Goal: Information Seeking & Learning: Find specific fact

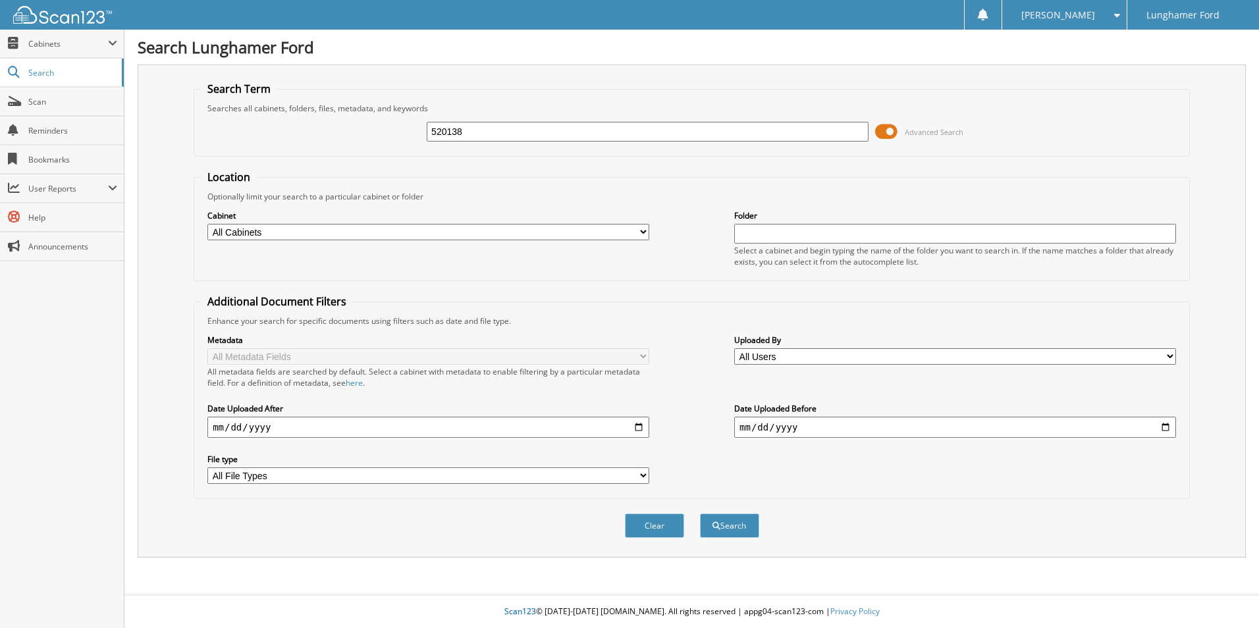
type input "520138"
click at [700, 514] on button "Search" at bounding box center [729, 526] width 59 height 24
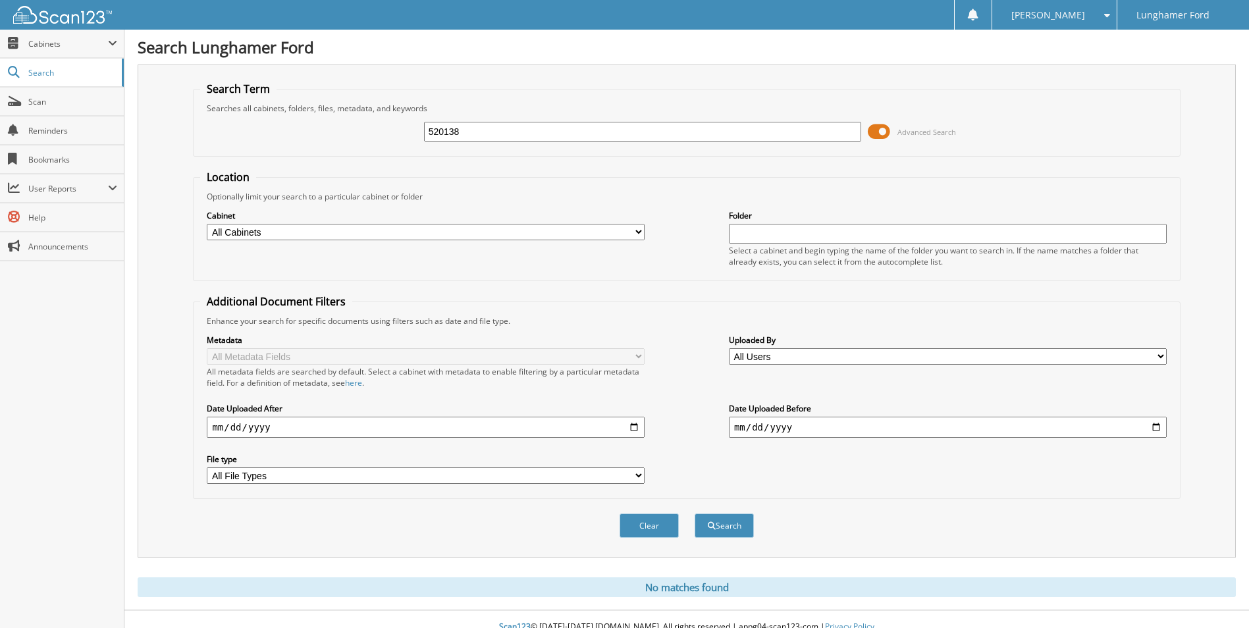
click at [481, 134] on input "520138" at bounding box center [643, 132] width 438 height 20
type input "52038"
click at [695, 514] on button "Search" at bounding box center [724, 526] width 59 height 24
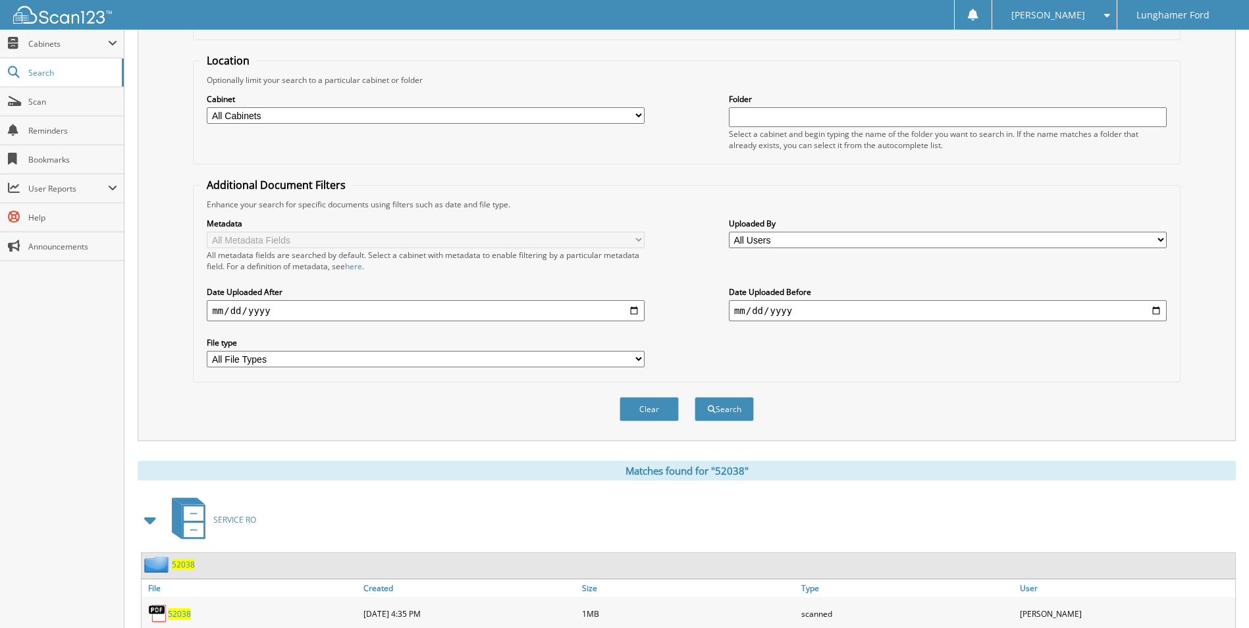
scroll to position [329, 0]
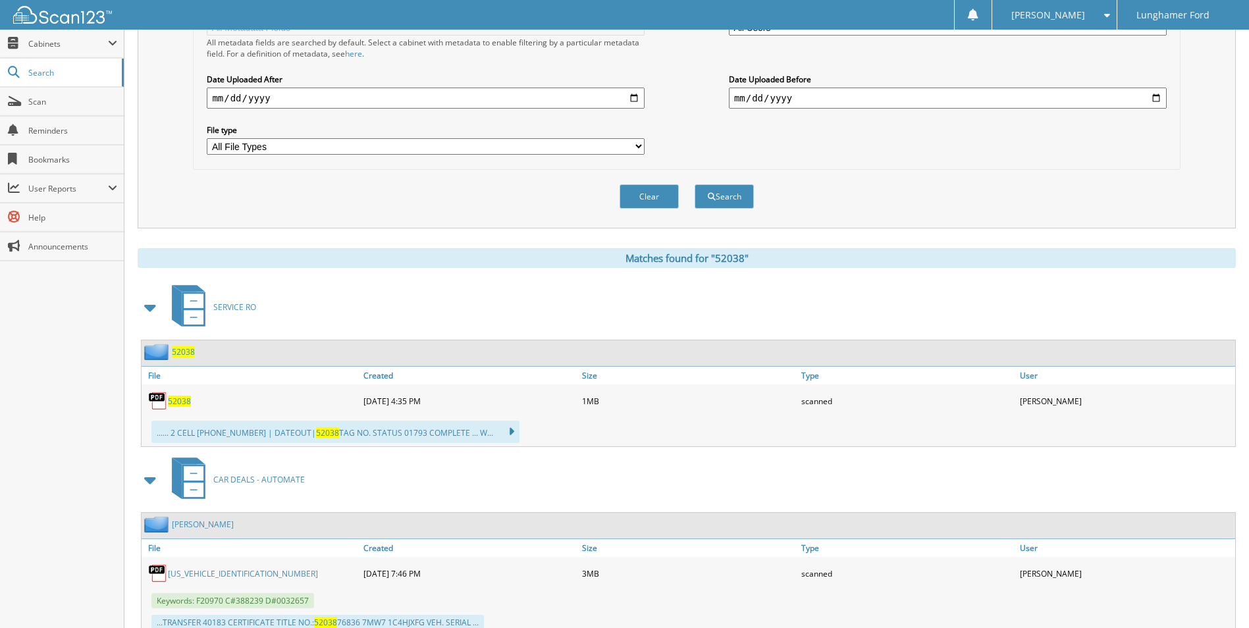
click at [180, 350] on span "52038" at bounding box center [183, 351] width 23 height 11
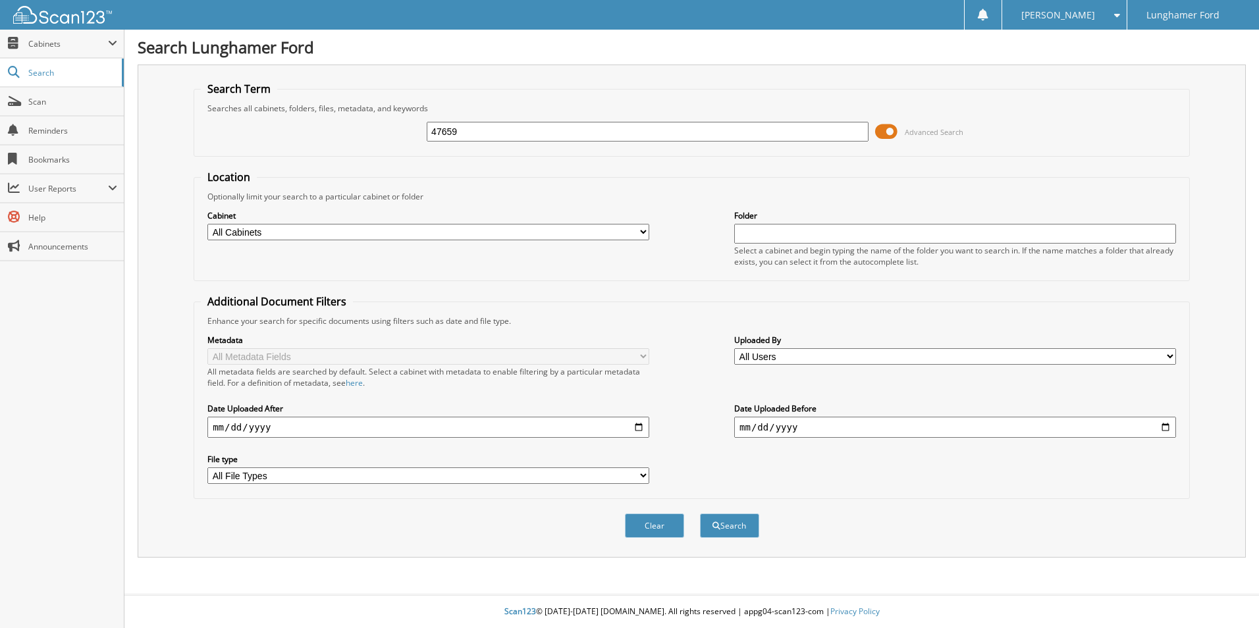
type input "47659"
click at [700, 514] on button "Search" at bounding box center [729, 526] width 59 height 24
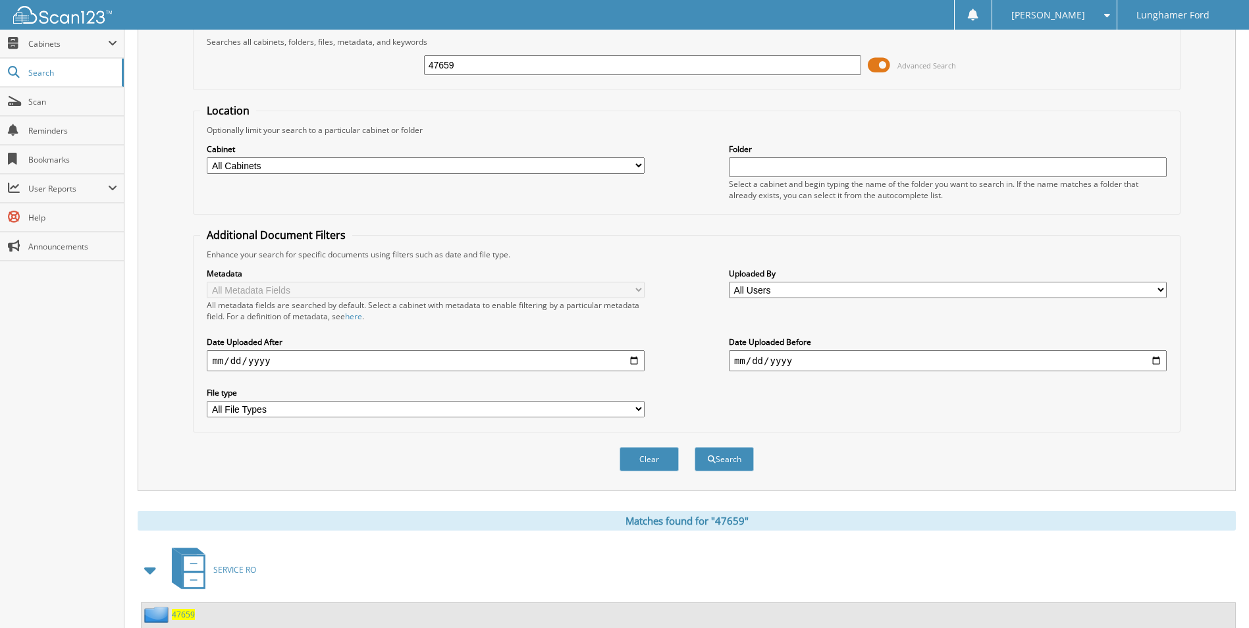
scroll to position [263, 0]
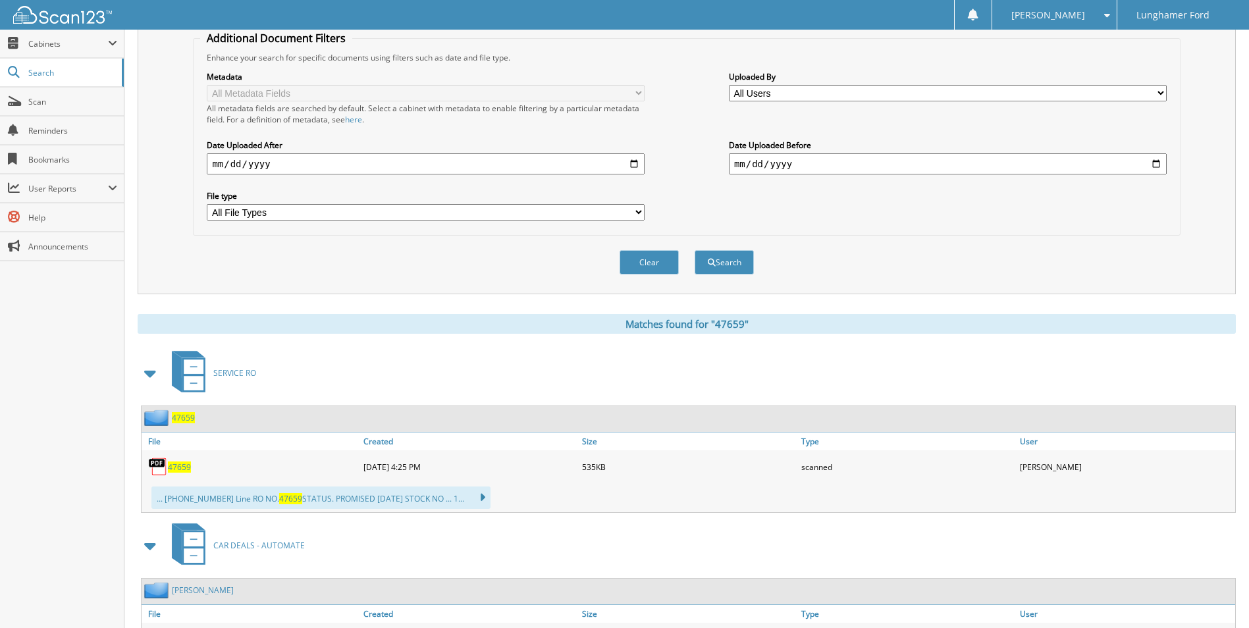
click at [180, 418] on span "47659" at bounding box center [183, 417] width 23 height 11
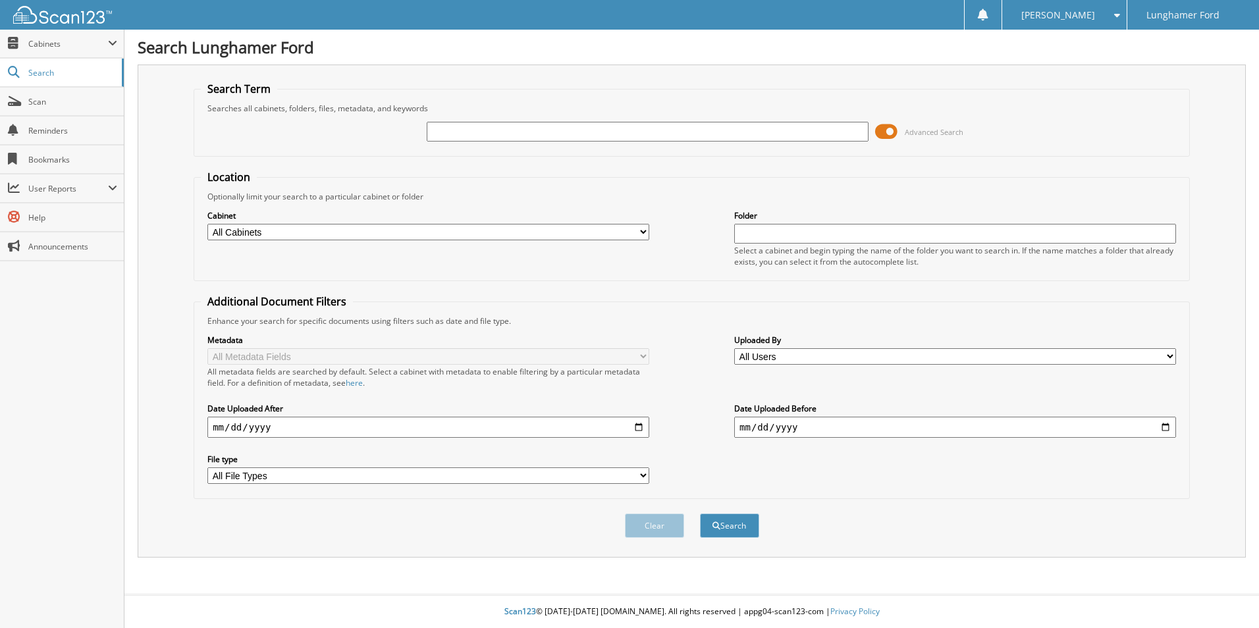
click at [507, 128] on input "text" at bounding box center [648, 132] width 442 height 20
type input "41773"
click at [700, 514] on button "Search" at bounding box center [729, 526] width 59 height 24
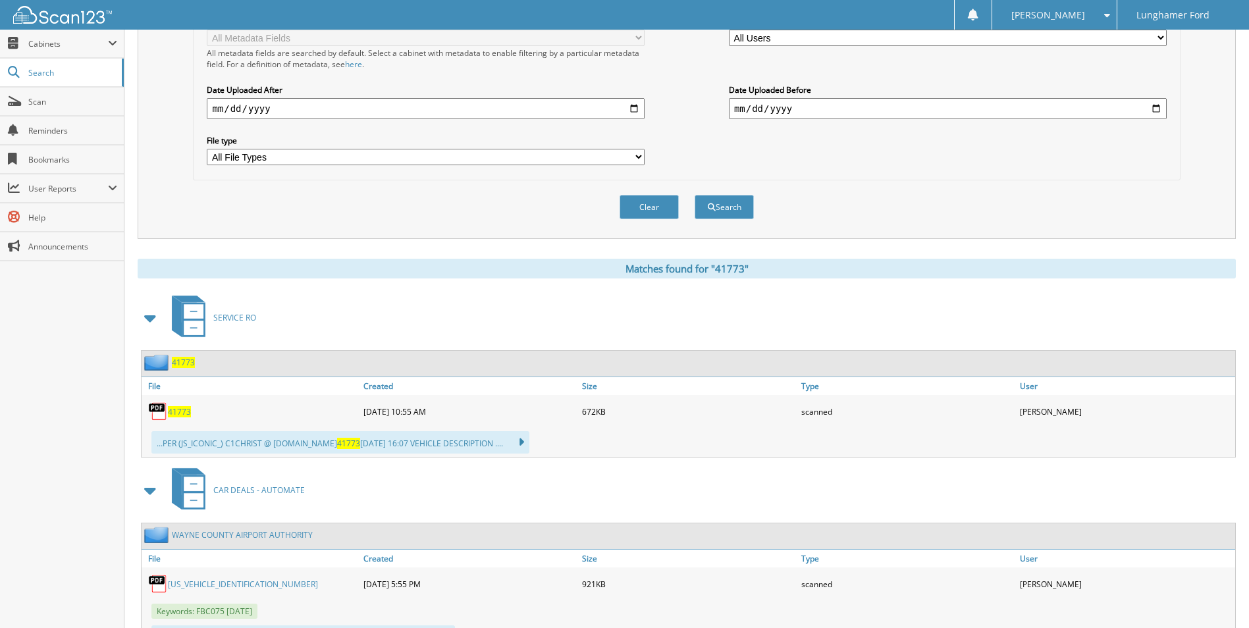
scroll to position [329, 0]
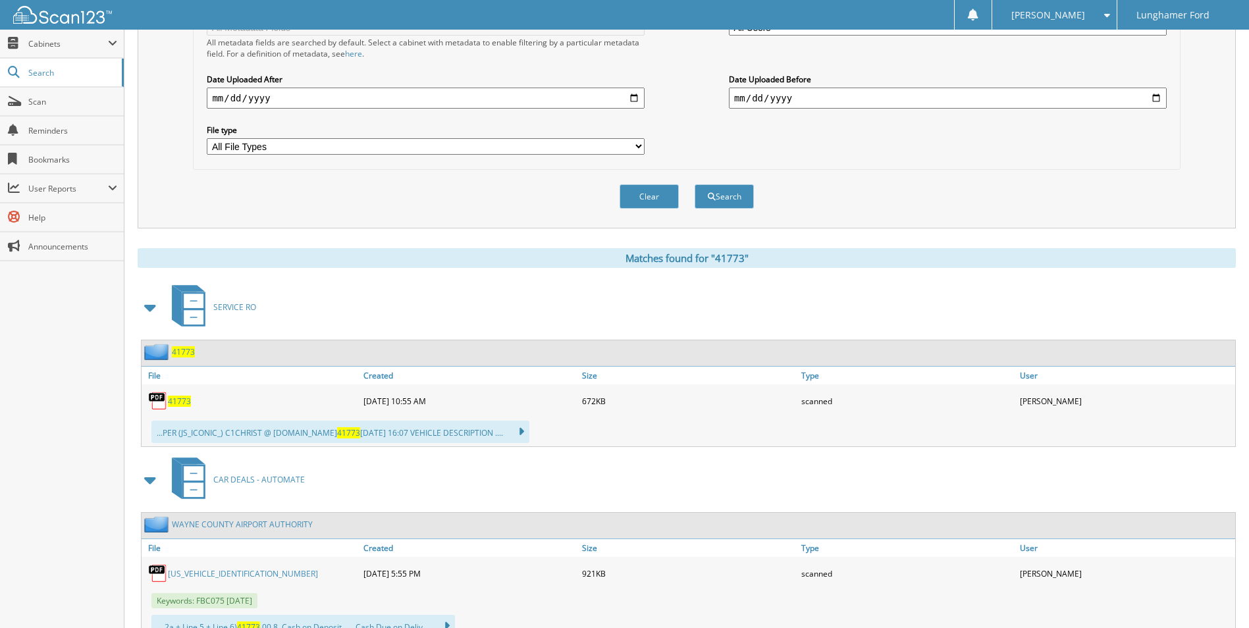
click at [184, 356] on span "41773" at bounding box center [183, 351] width 23 height 11
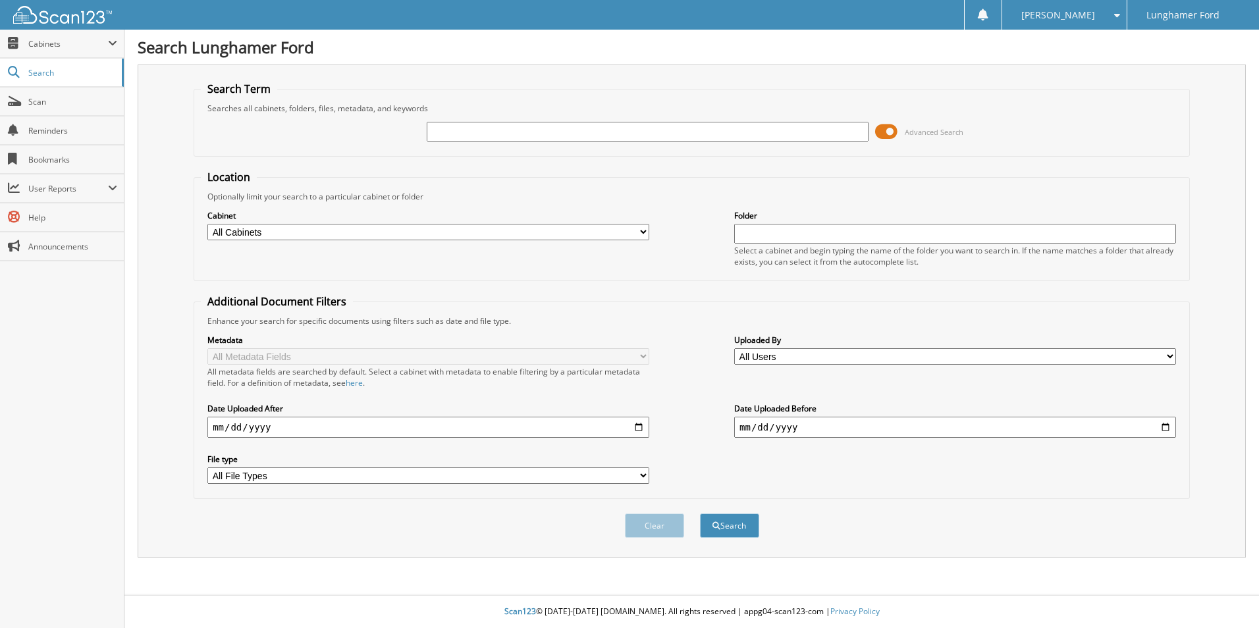
click at [483, 131] on input "text" at bounding box center [648, 132] width 442 height 20
type input "52038"
click at [700, 514] on button "Search" at bounding box center [729, 526] width 59 height 24
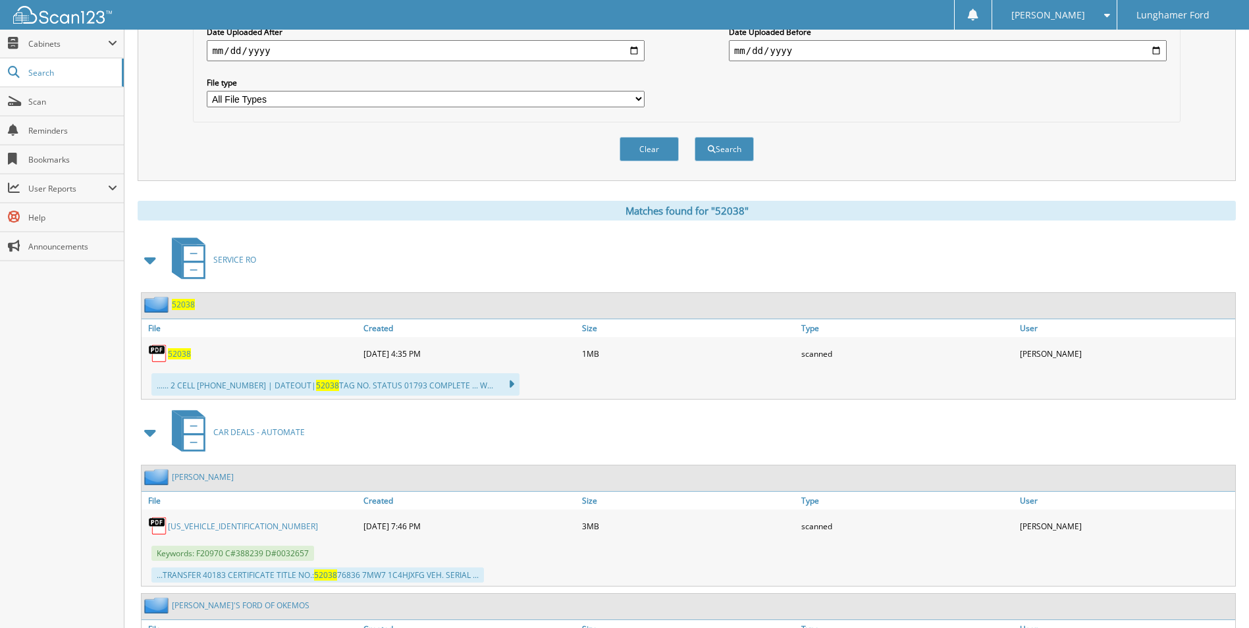
scroll to position [395, 0]
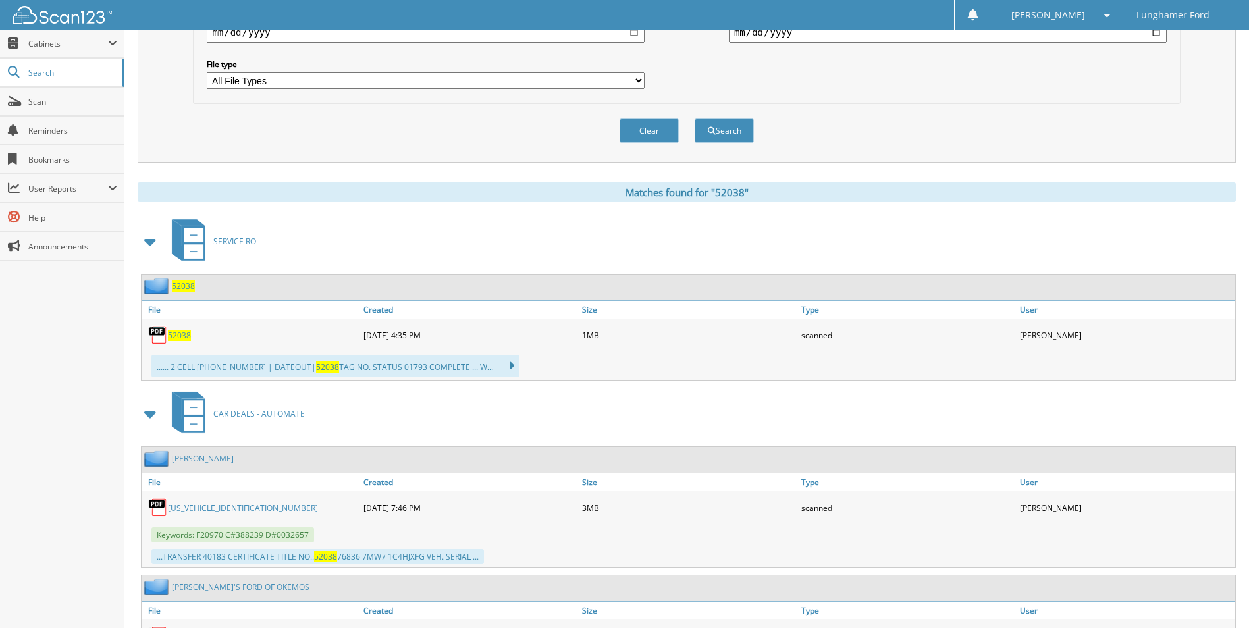
click at [187, 288] on span "52038" at bounding box center [183, 286] width 23 height 11
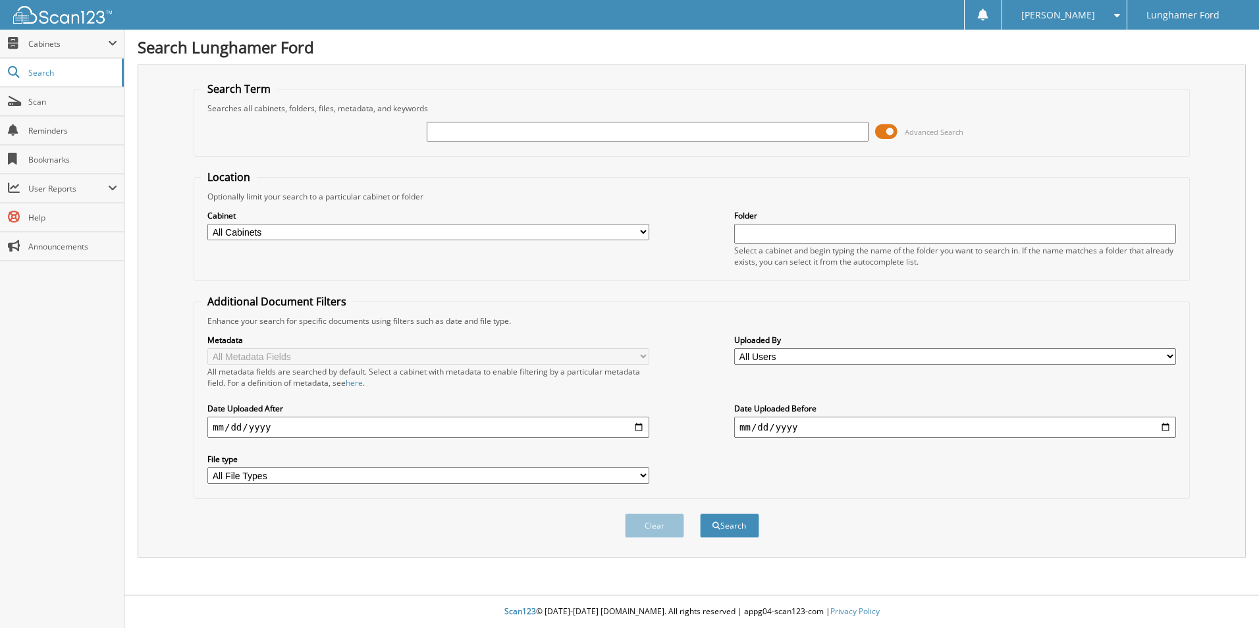
click at [472, 139] on input "text" at bounding box center [648, 132] width 442 height 20
type input "52038"
click at [700, 514] on button "Search" at bounding box center [729, 526] width 59 height 24
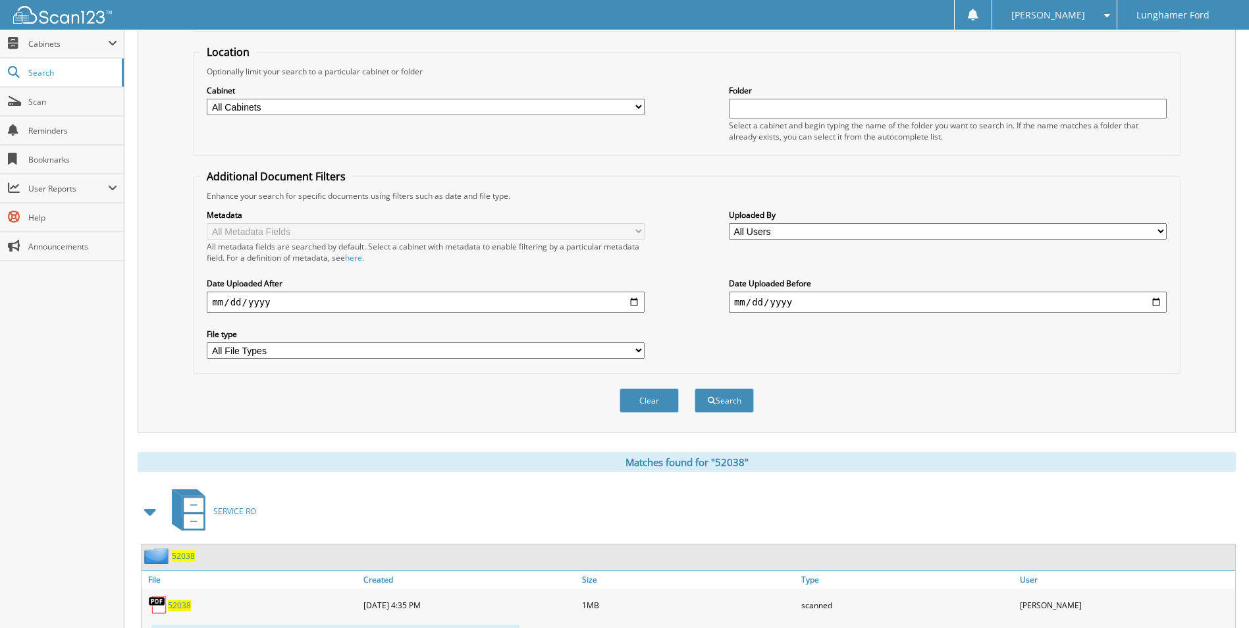
scroll to position [395, 0]
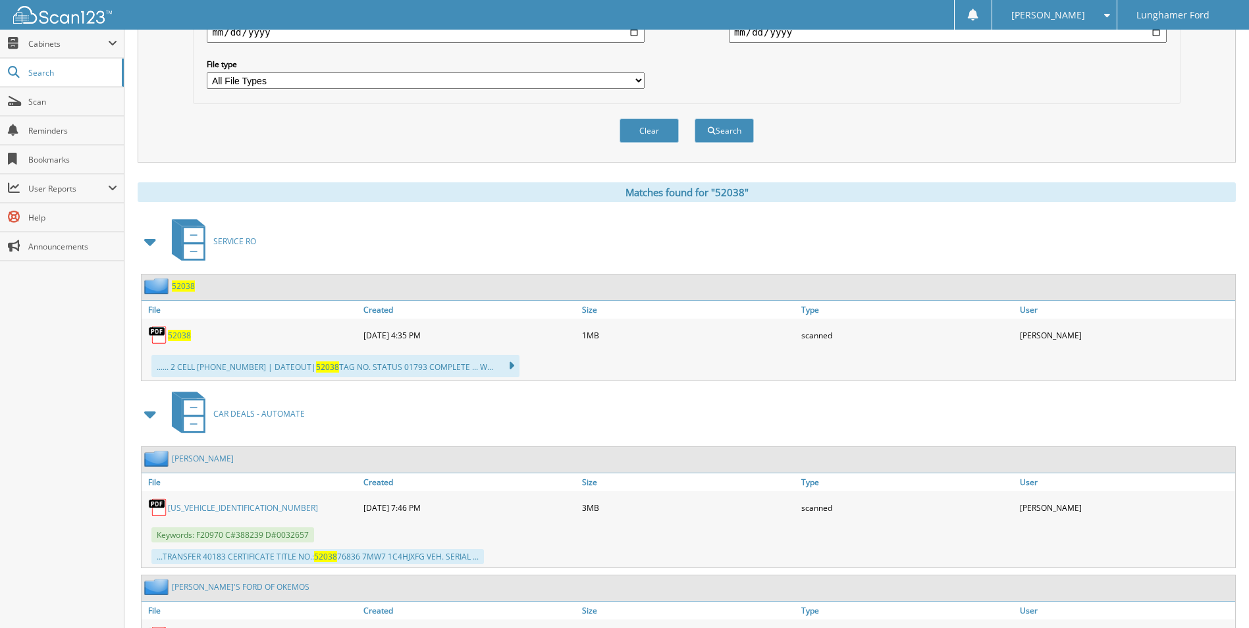
click at [184, 336] on span "52038" at bounding box center [179, 335] width 23 height 11
click at [188, 331] on span "52038" at bounding box center [179, 335] width 23 height 11
click at [179, 333] on span "52038" at bounding box center [179, 335] width 23 height 11
click at [180, 283] on span "52038" at bounding box center [183, 286] width 23 height 11
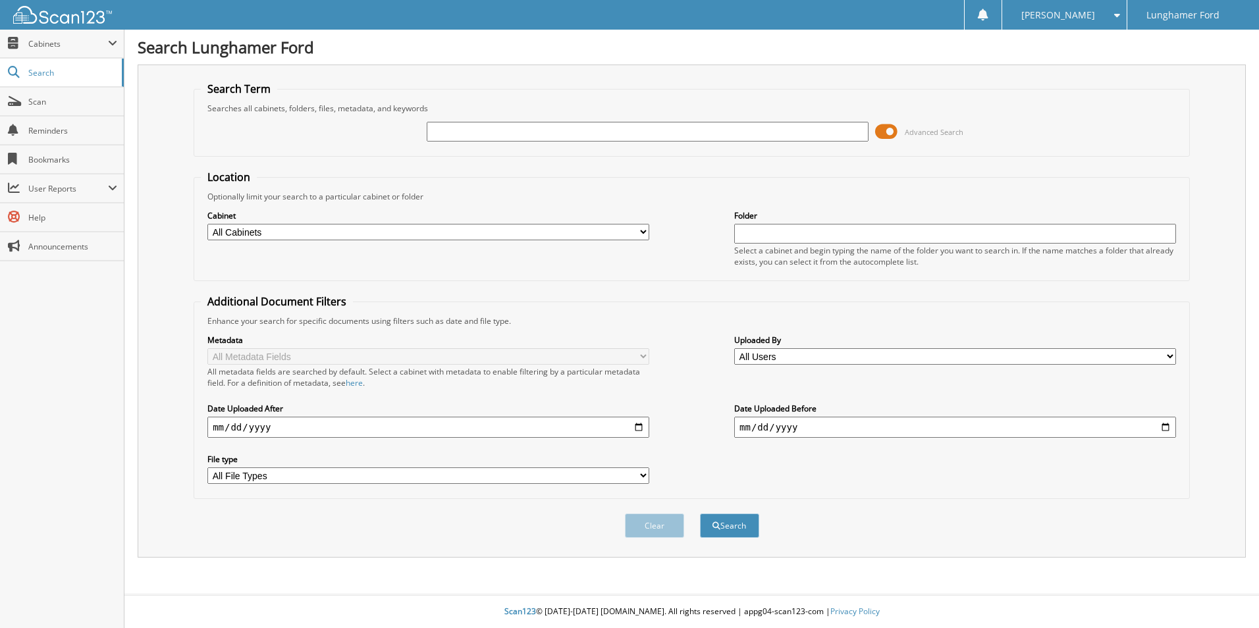
click at [457, 148] on div "Advanced Search" at bounding box center [692, 132] width 982 height 36
click at [472, 134] on input "text" at bounding box center [648, 132] width 442 height 20
type input "52038"
click at [700, 514] on button "Search" at bounding box center [729, 526] width 59 height 24
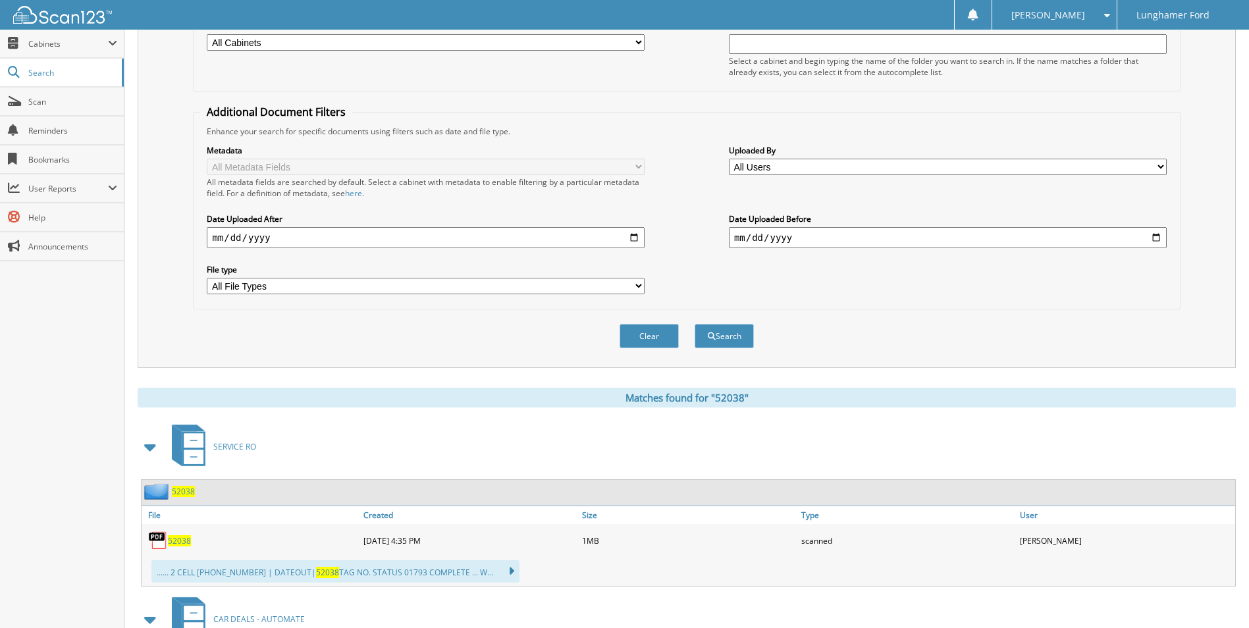
scroll to position [198, 0]
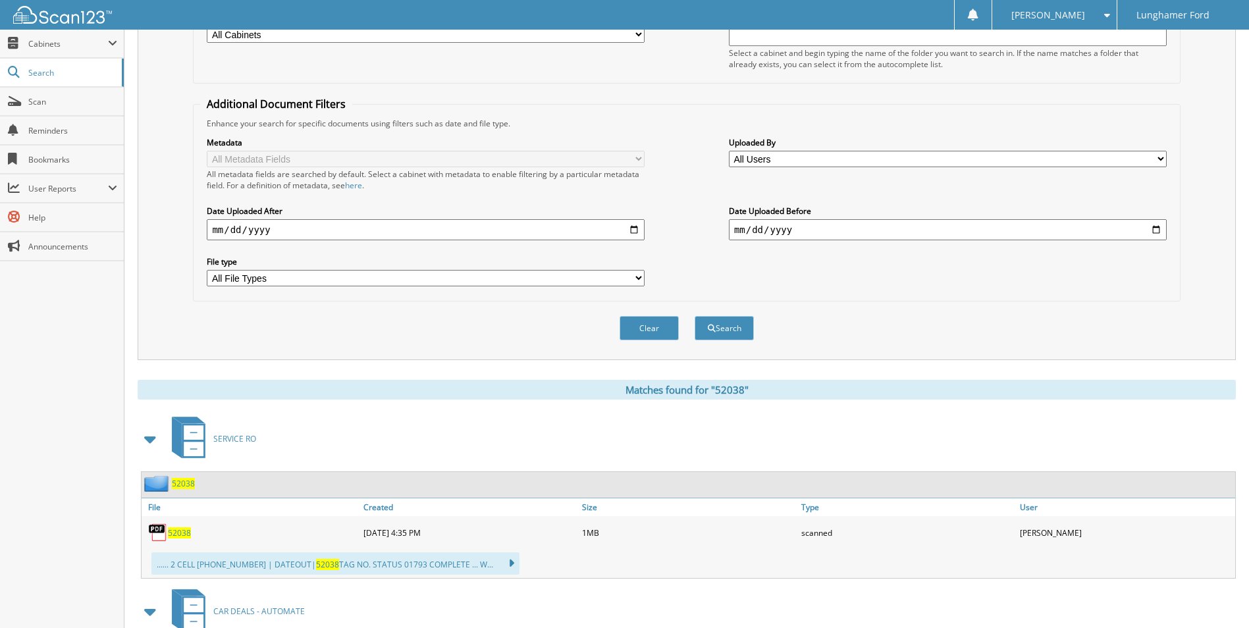
click at [182, 535] on span "52038" at bounding box center [179, 533] width 23 height 11
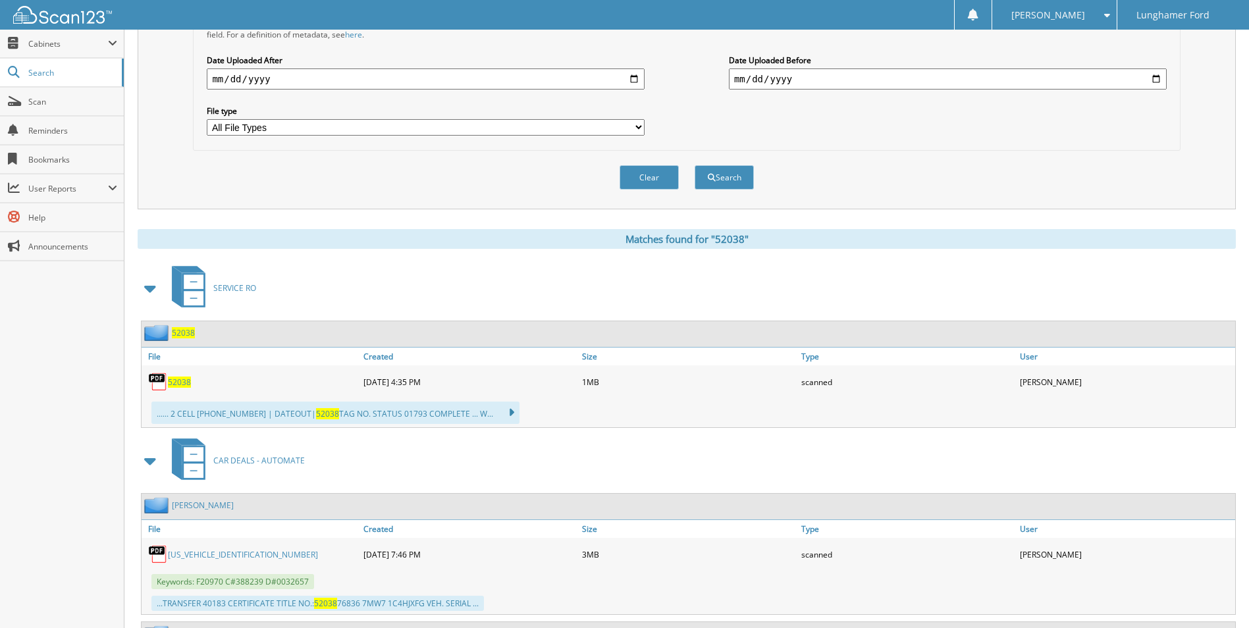
scroll to position [354, 0]
